Goal: Check status

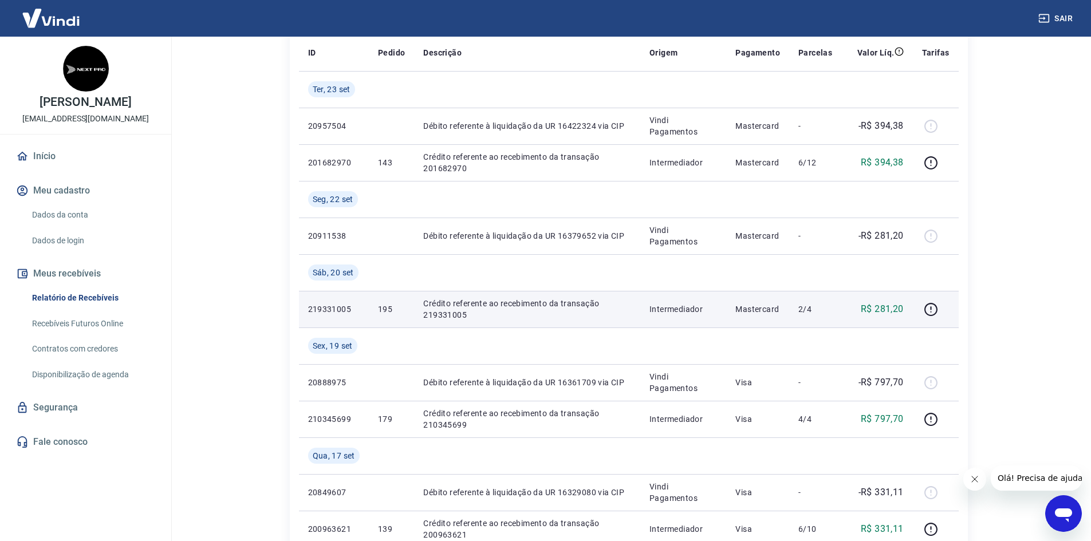
scroll to position [172, 0]
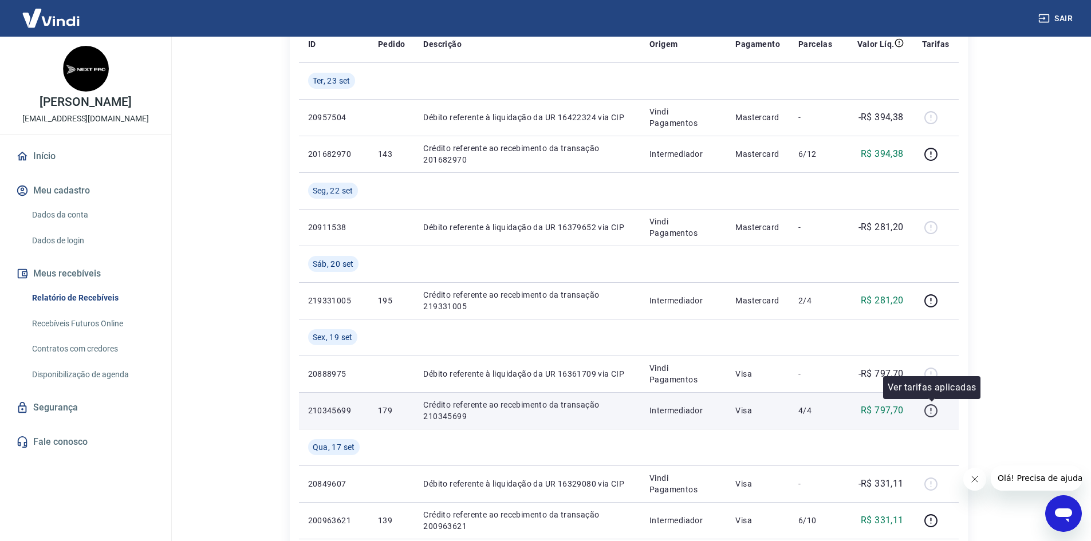
click at [930, 410] on icon "button" at bounding box center [931, 411] width 14 height 14
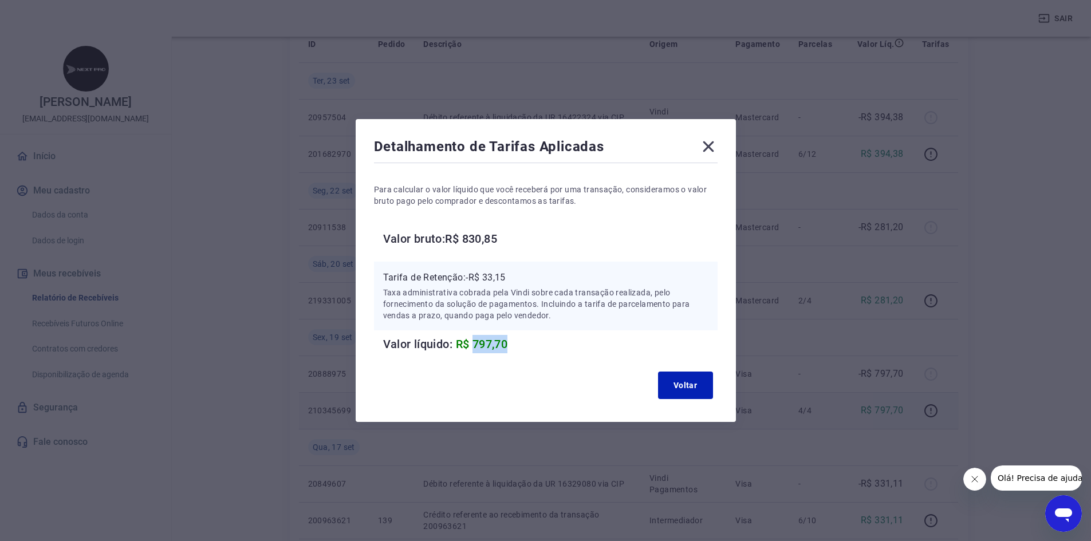
drag, startPoint x: 480, startPoint y: 343, endPoint x: 524, endPoint y: 337, distance: 44.0
click at [518, 341] on h6 "Valor líquido: R$ 797,70" at bounding box center [550, 344] width 334 height 18
copy span "797,70"
click at [702, 381] on button "Voltar" at bounding box center [685, 385] width 55 height 27
